Goal: Task Accomplishment & Management: Complete application form

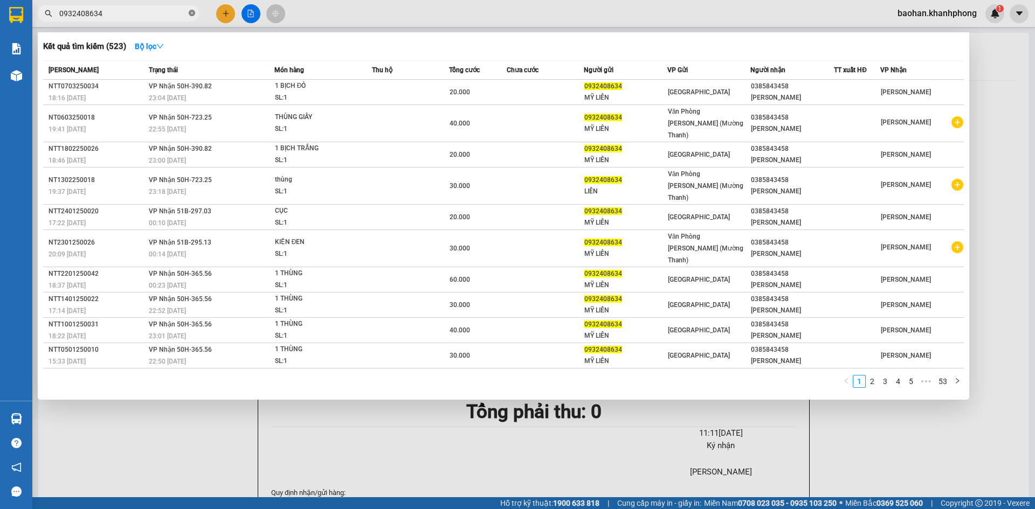
click at [190, 15] on icon "close-circle" at bounding box center [192, 13] width 6 height 6
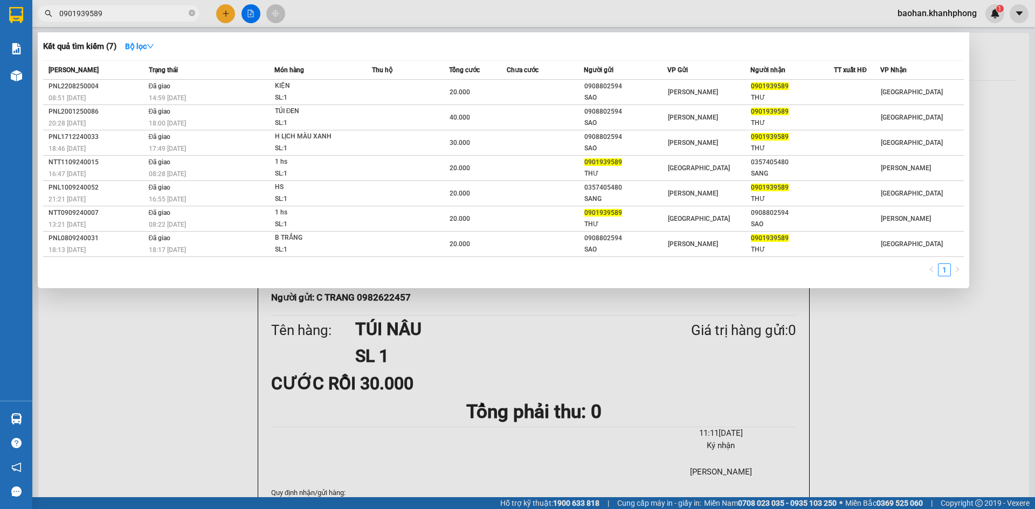
type input "0901939589"
click at [191, 14] on icon "close-circle" at bounding box center [192, 13] width 6 height 6
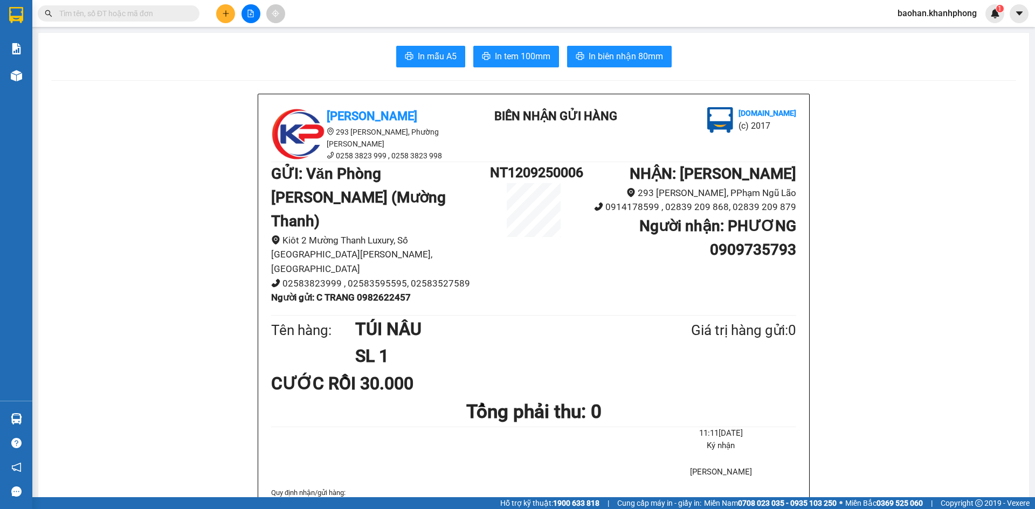
click at [177, 15] on input "text" at bounding box center [122, 14] width 127 height 12
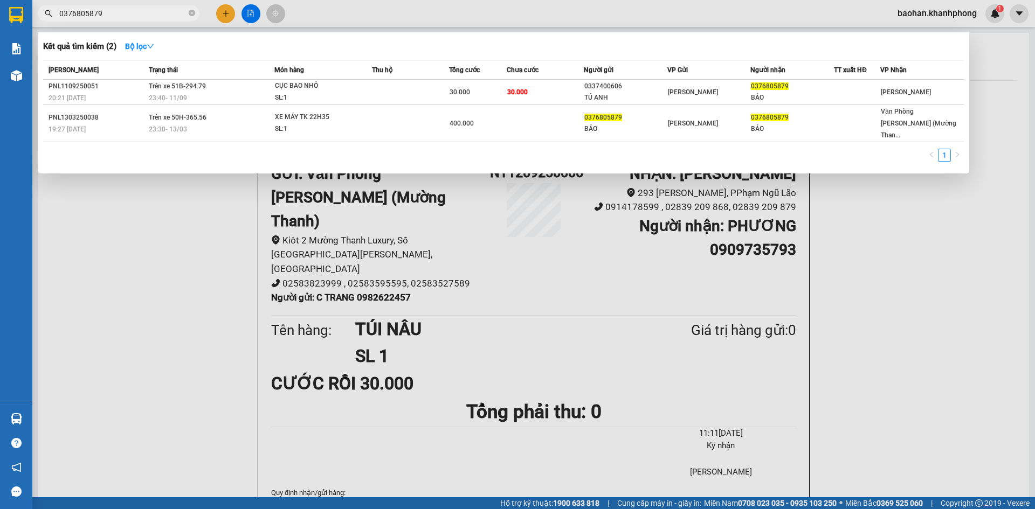
type input "0376805879"
click at [196, 208] on div at bounding box center [517, 254] width 1035 height 509
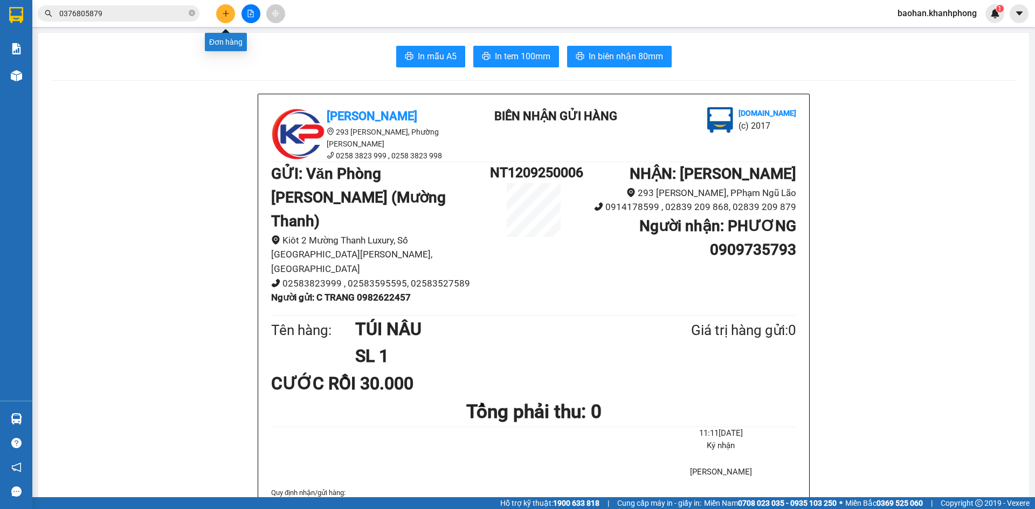
click at [224, 17] on button at bounding box center [225, 13] width 19 height 19
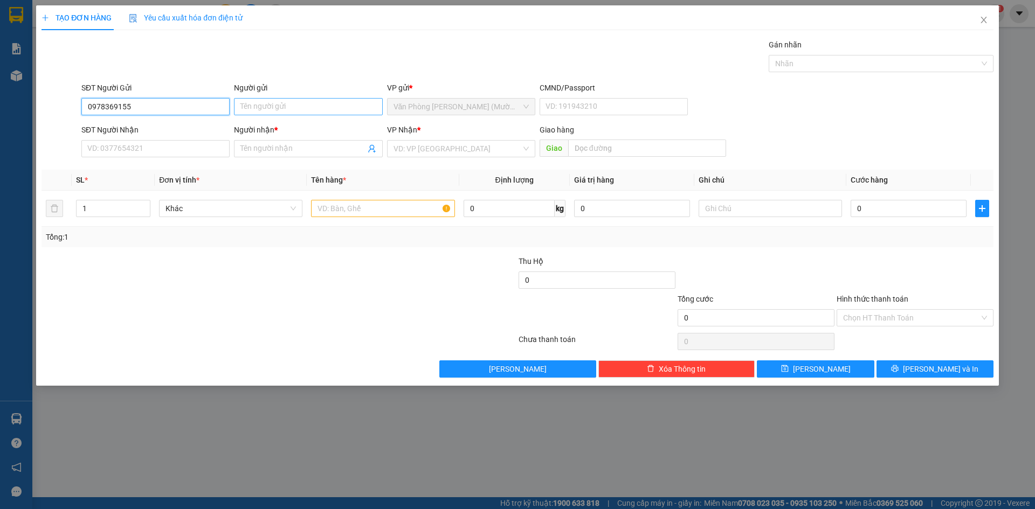
type input "0978369155"
click at [280, 104] on input "Người gửi" at bounding box center [308, 106] width 148 height 17
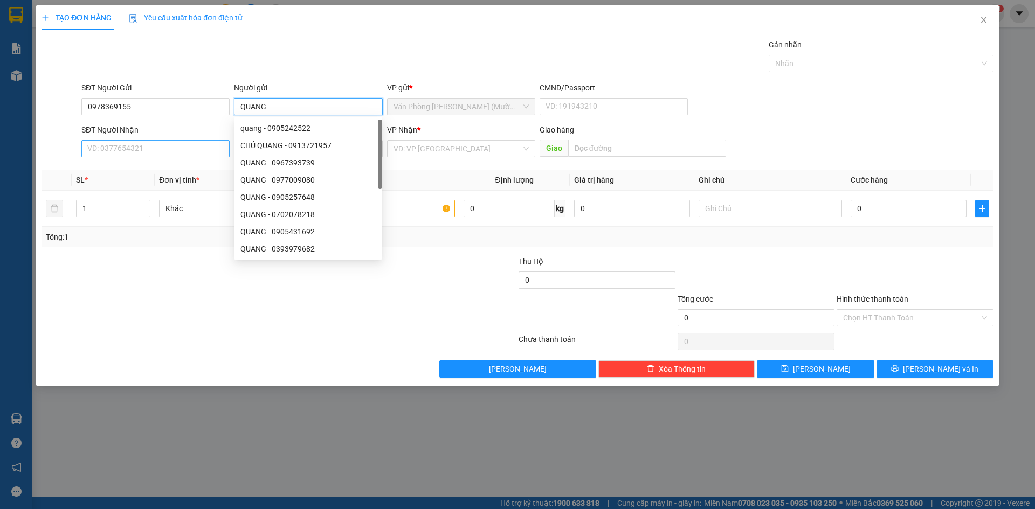
type input "QUANG"
click at [197, 144] on input "SĐT Người Nhận" at bounding box center [155, 148] width 148 height 17
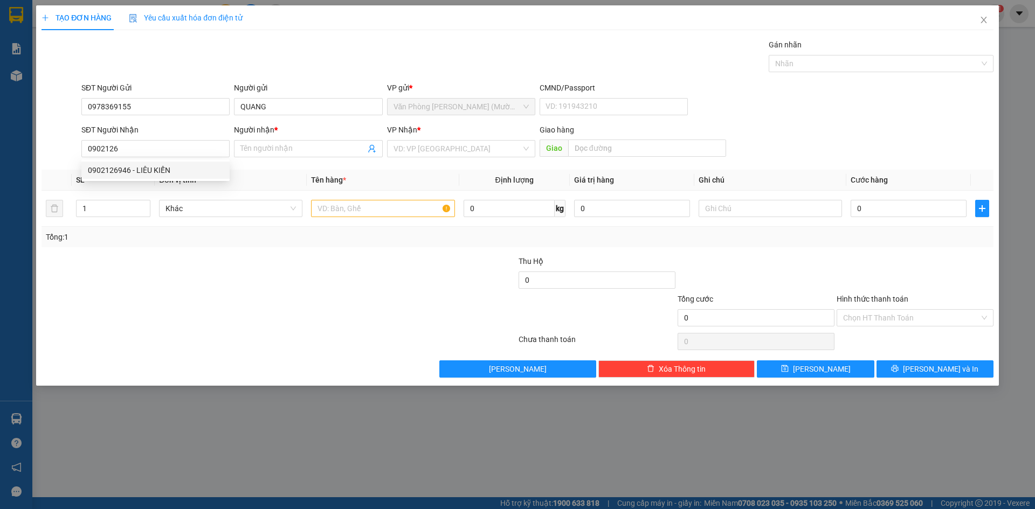
click at [169, 179] on div "0902126946 0902126946 - LIÊU KIẾN" at bounding box center [155, 171] width 148 height 22
click at [187, 149] on input "0902126" at bounding box center [155, 148] width 148 height 17
click at [168, 172] on div "0902126946 - LIÊU KIẾN" at bounding box center [155, 170] width 135 height 12
type input "0902126946"
type input "LIÊU KIẾN"
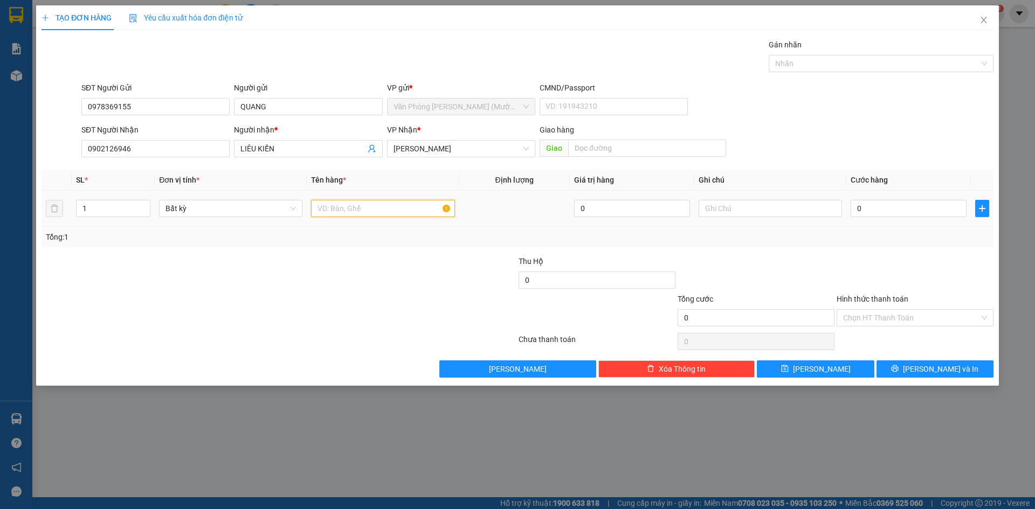
click at [353, 211] on input "text" at bounding box center [382, 208] width 143 height 17
type input "KIỆN"
click at [931, 209] on input "0" at bounding box center [909, 208] width 116 height 17
type input "4"
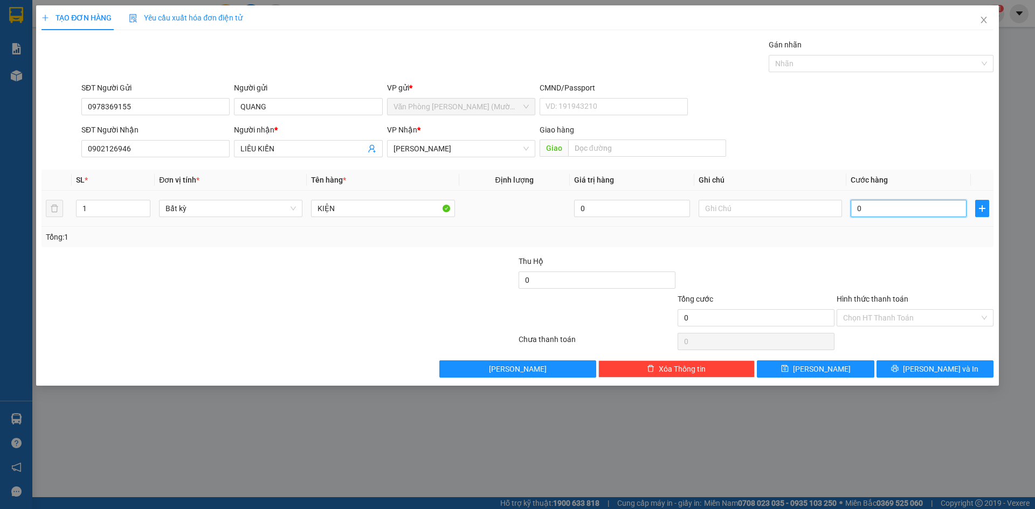
type input "4"
type input "40"
type input "40.000"
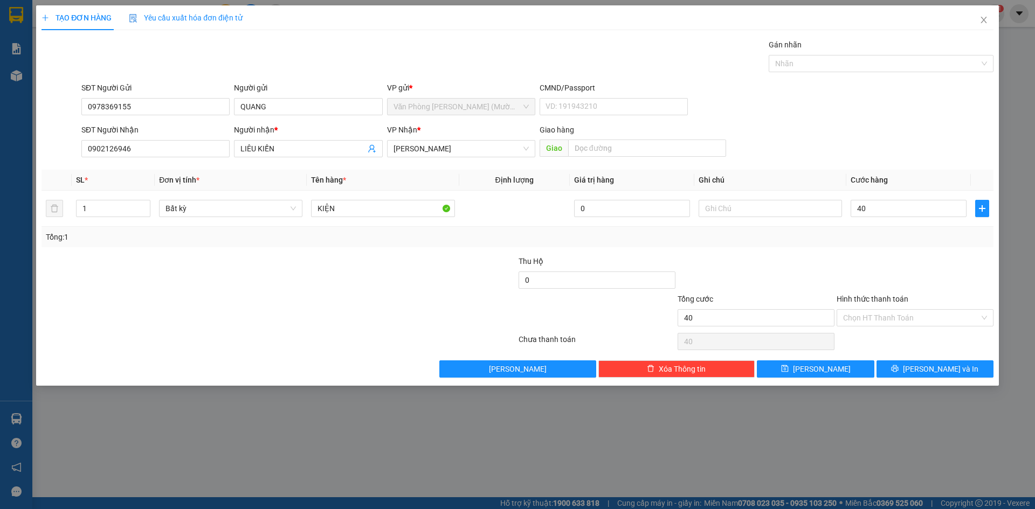
type input "40.000"
click at [926, 243] on div "Tổng: 1" at bounding box center [518, 237] width 944 height 12
click at [913, 369] on button "[PERSON_NAME] và In" at bounding box center [935, 369] width 117 height 17
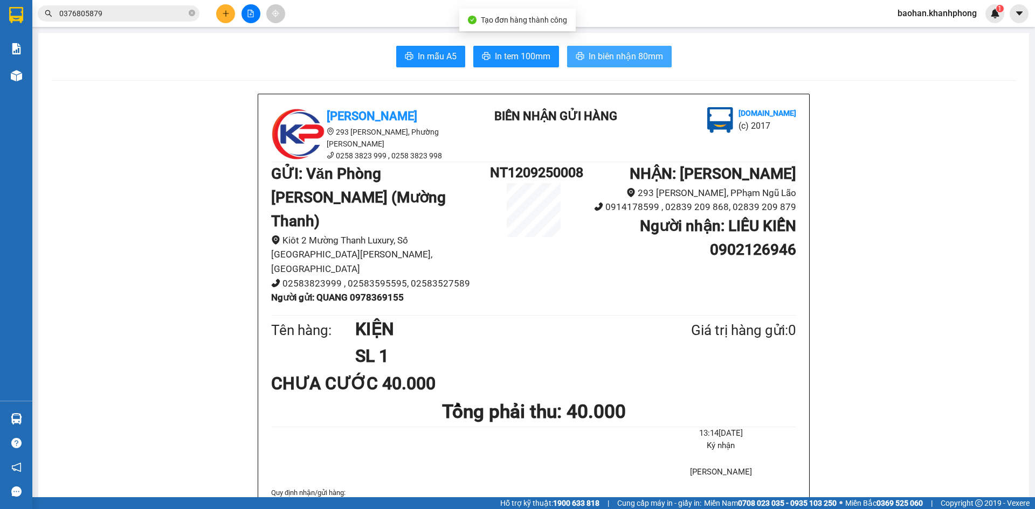
click at [613, 60] on span "In biên nhận 80mm" at bounding box center [626, 56] width 74 height 13
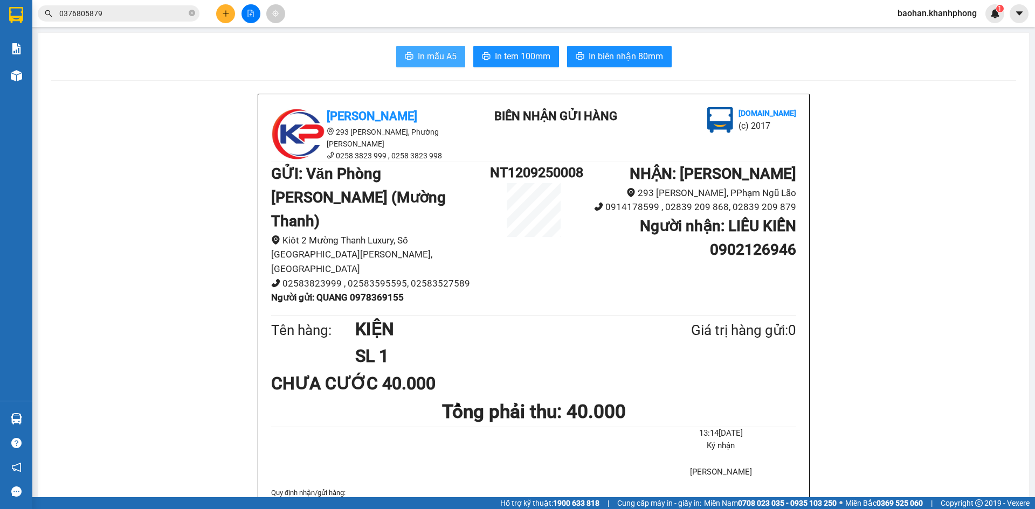
click at [431, 54] on span "In mẫu A5" at bounding box center [437, 56] width 39 height 13
